Goal: Task Accomplishment & Management: Complete application form

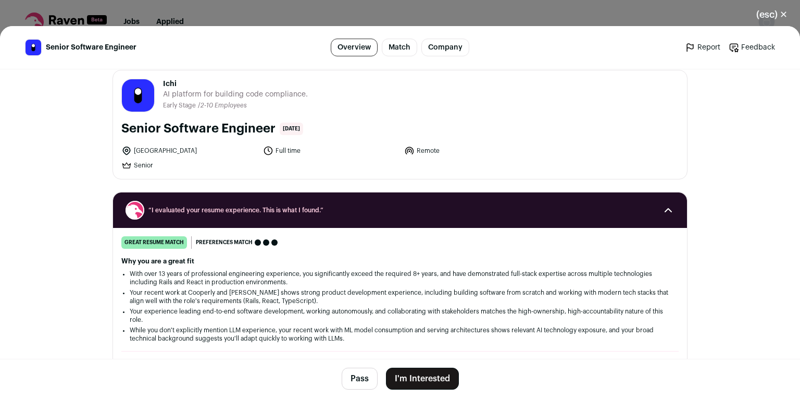
scroll to position [11, 0]
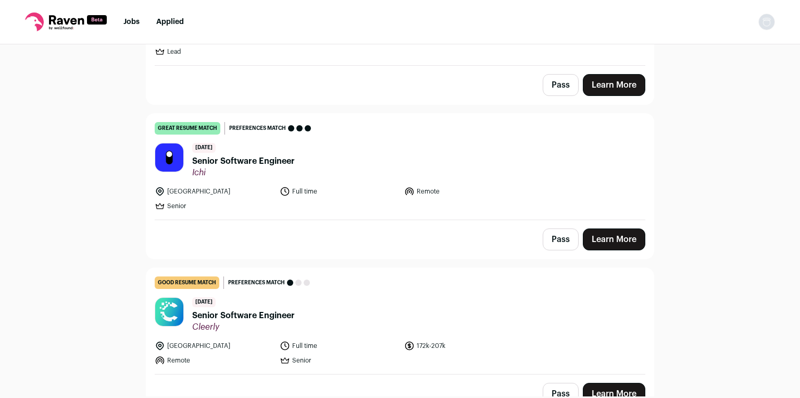
scroll to position [196, 0]
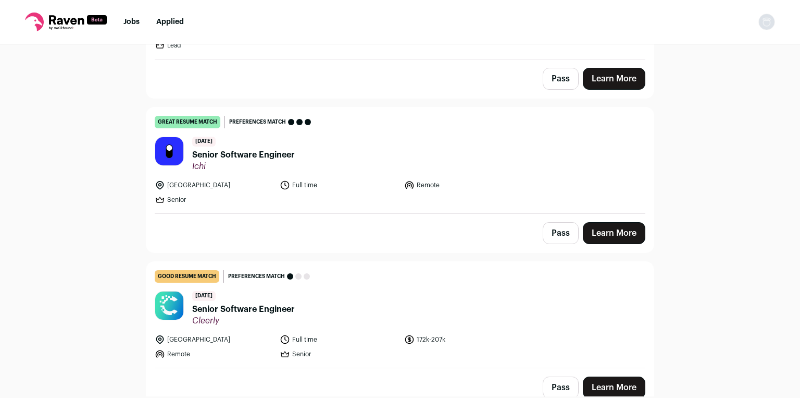
click at [269, 154] on span "Senior Software Engineer" at bounding box center [243, 155] width 103 height 13
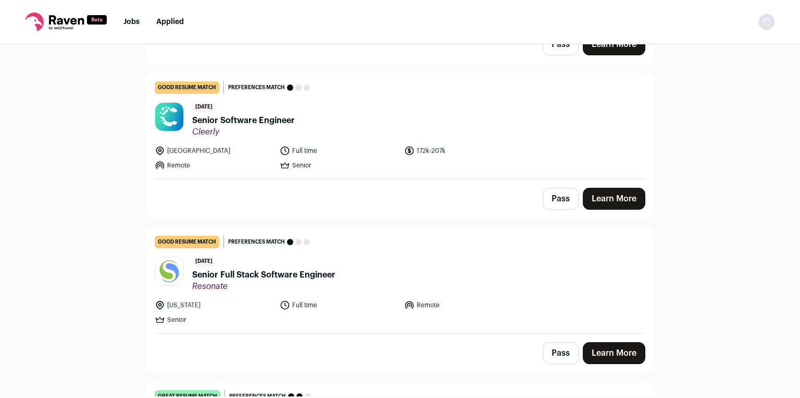
scroll to position [390, 0]
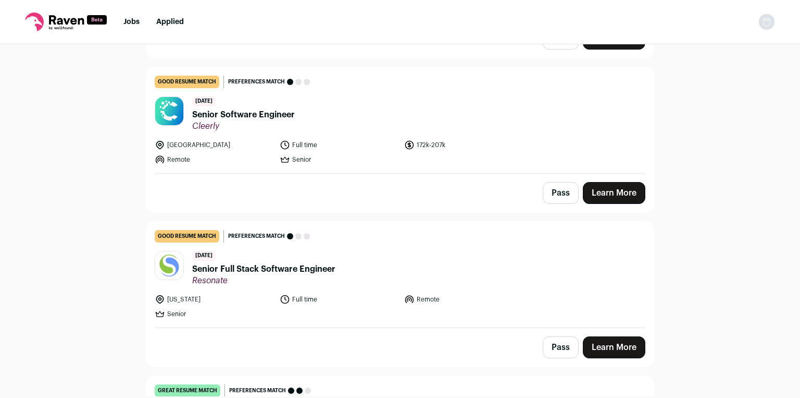
click at [252, 115] on span "Senior Software Engineer" at bounding box center [243, 114] width 103 height 13
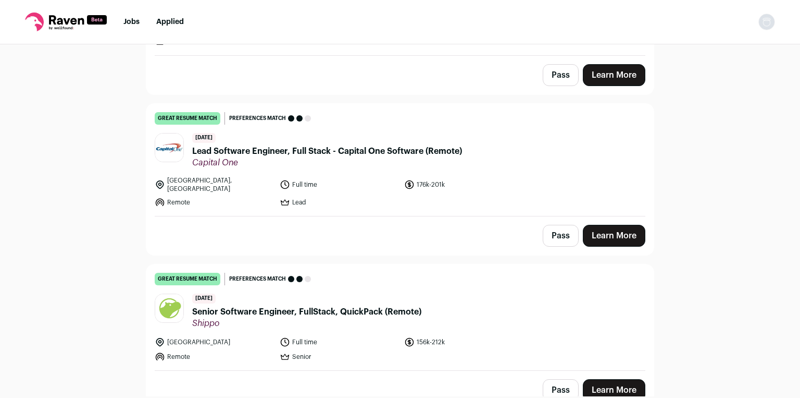
scroll to position [694, 0]
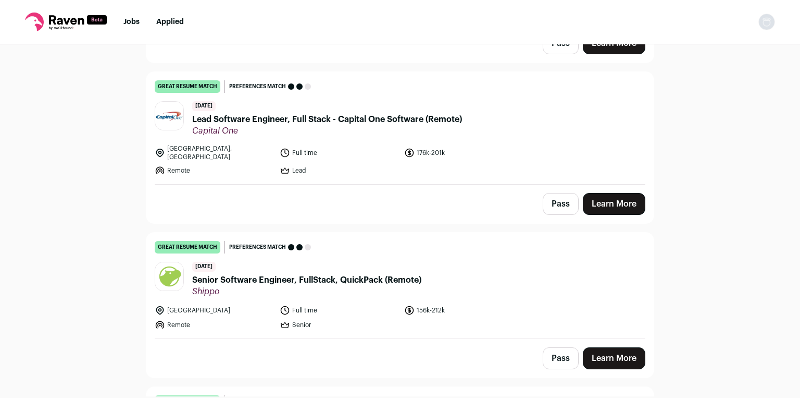
click at [291, 117] on span "Lead Software Engineer, Full Stack - Capital One Software (Remote)" at bounding box center [327, 119] width 270 height 13
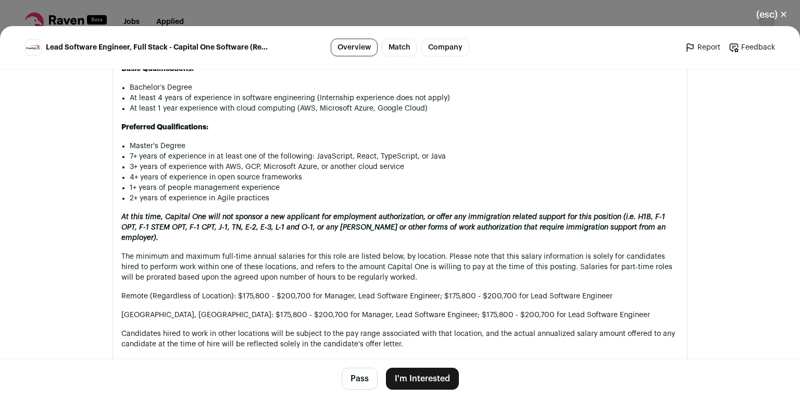
scroll to position [811, 0]
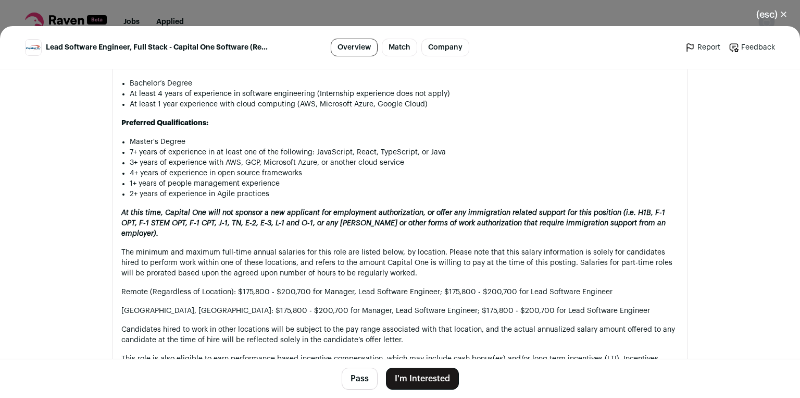
click at [439, 386] on button "I'm Interested" at bounding box center [422, 378] width 73 height 22
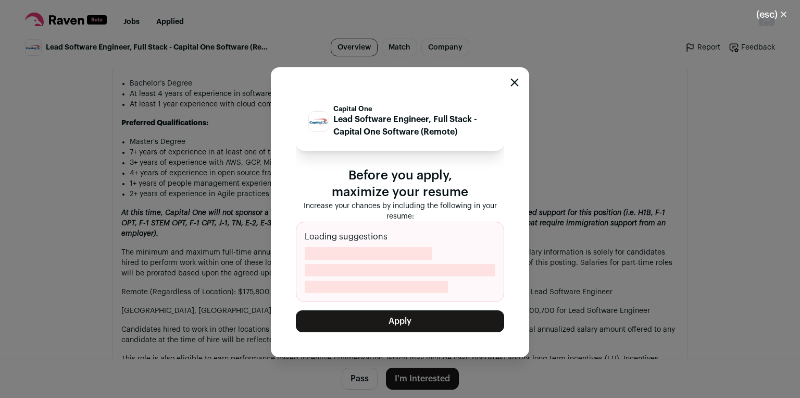
click at [398, 327] on button "Apply" at bounding box center [400, 321] width 208 height 22
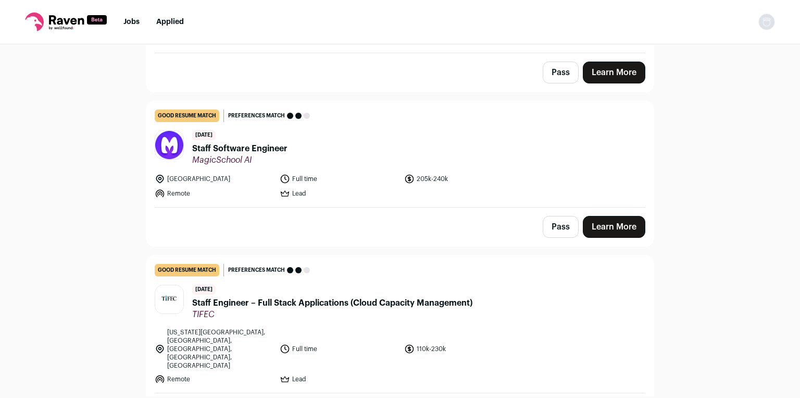
scroll to position [1881, 0]
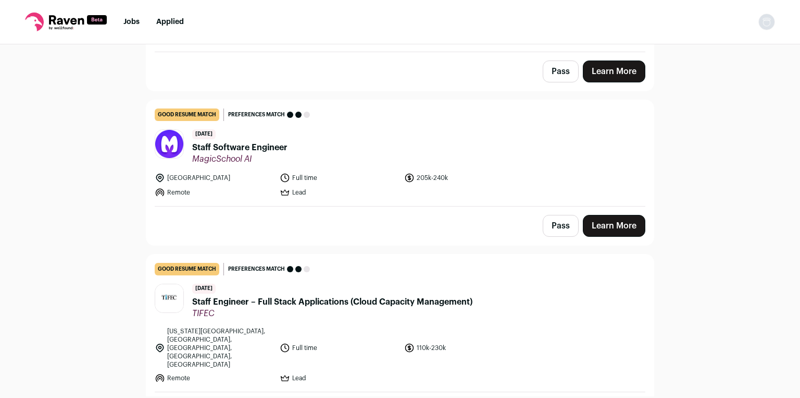
click at [260, 141] on span "Staff Software Engineer" at bounding box center [239, 147] width 95 height 13
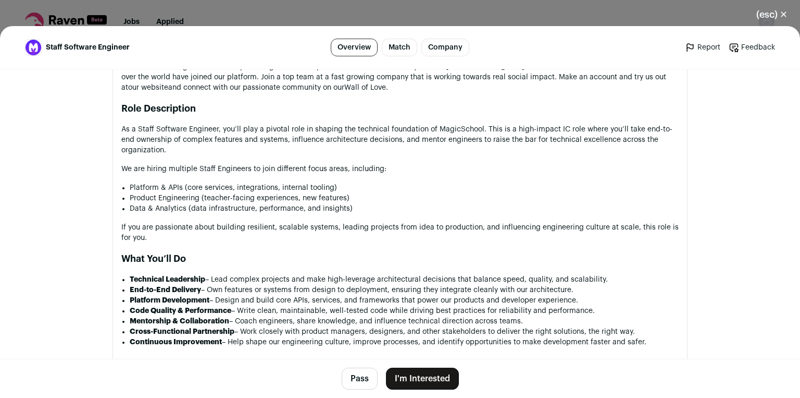
scroll to position [680, 0]
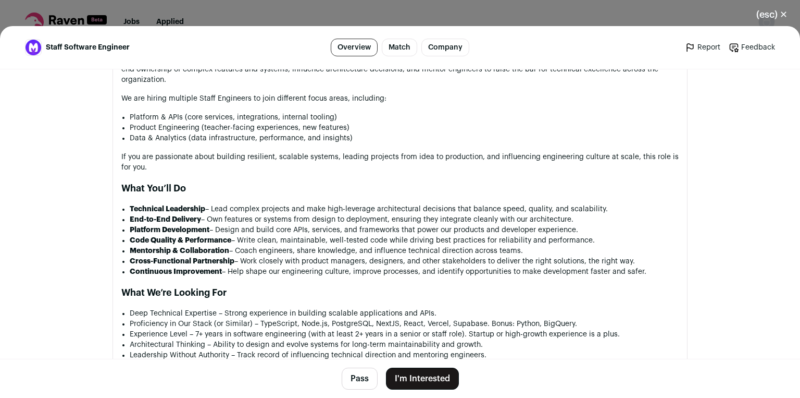
click at [270, 235] on li "Platform Development – Design and build core APIs, services, and frameworks tha…" at bounding box center [404, 230] width 549 height 10
click at [252, 264] on li "Cross-Functional Partnership – Work closely with product managers, designers, a…" at bounding box center [404, 261] width 549 height 10
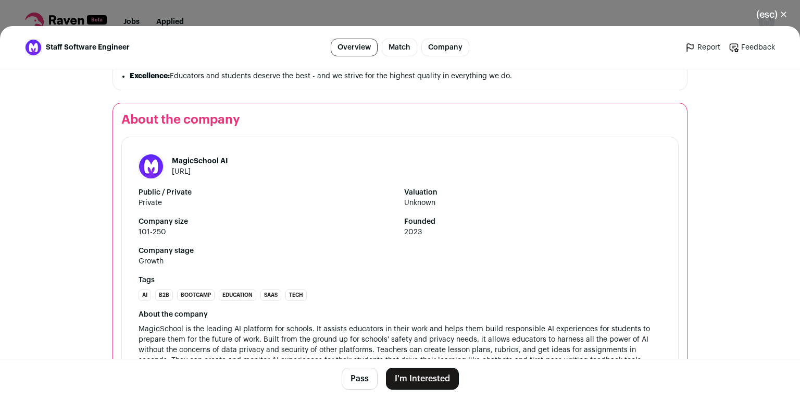
scroll to position [1344, 0]
